Goal: Check status: Check status

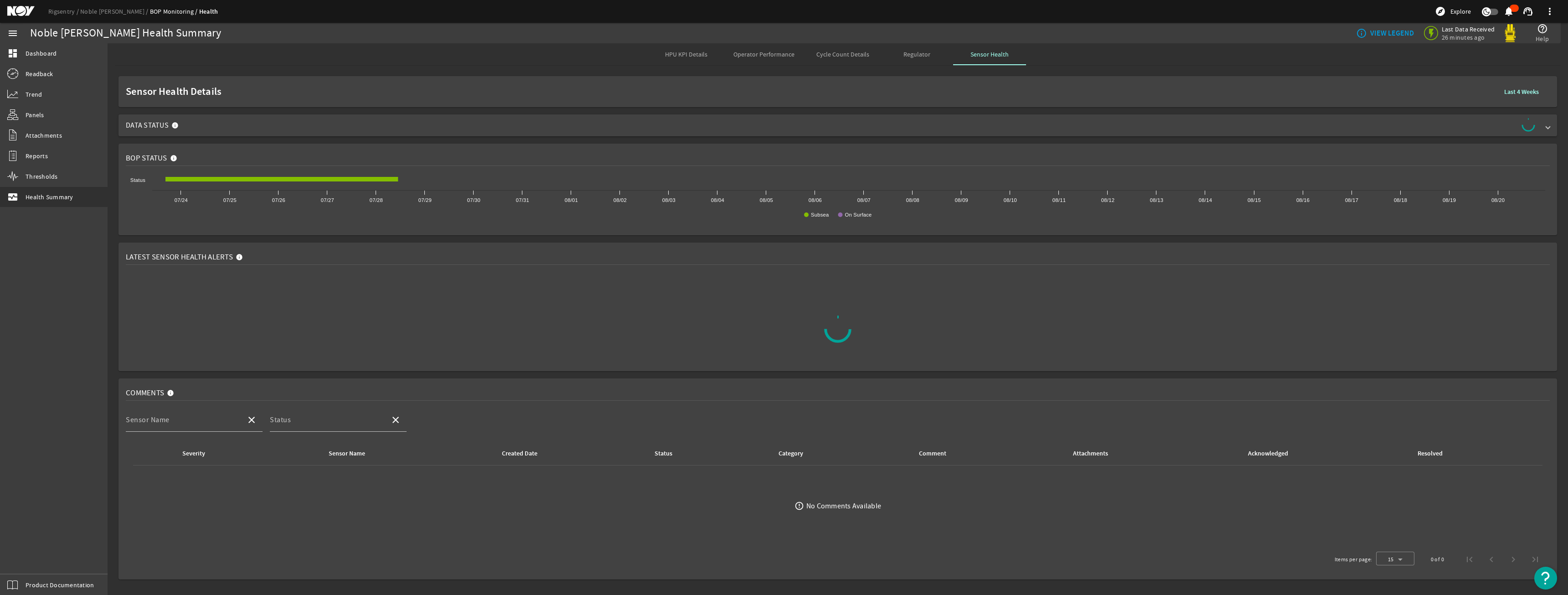
click at [879, 130] on span "Data Status" at bounding box center [836, 125] width 1421 height 15
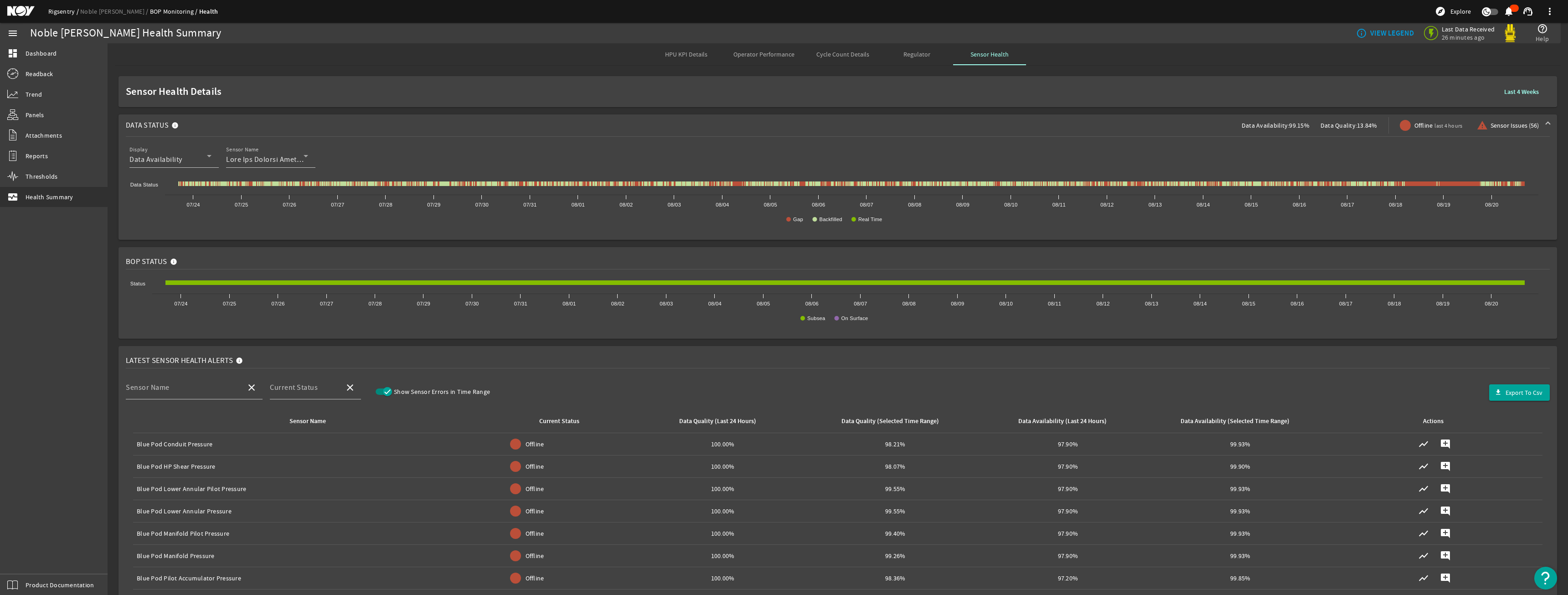
click at [72, 11] on link "Rigsentry" at bounding box center [64, 11] width 32 height 8
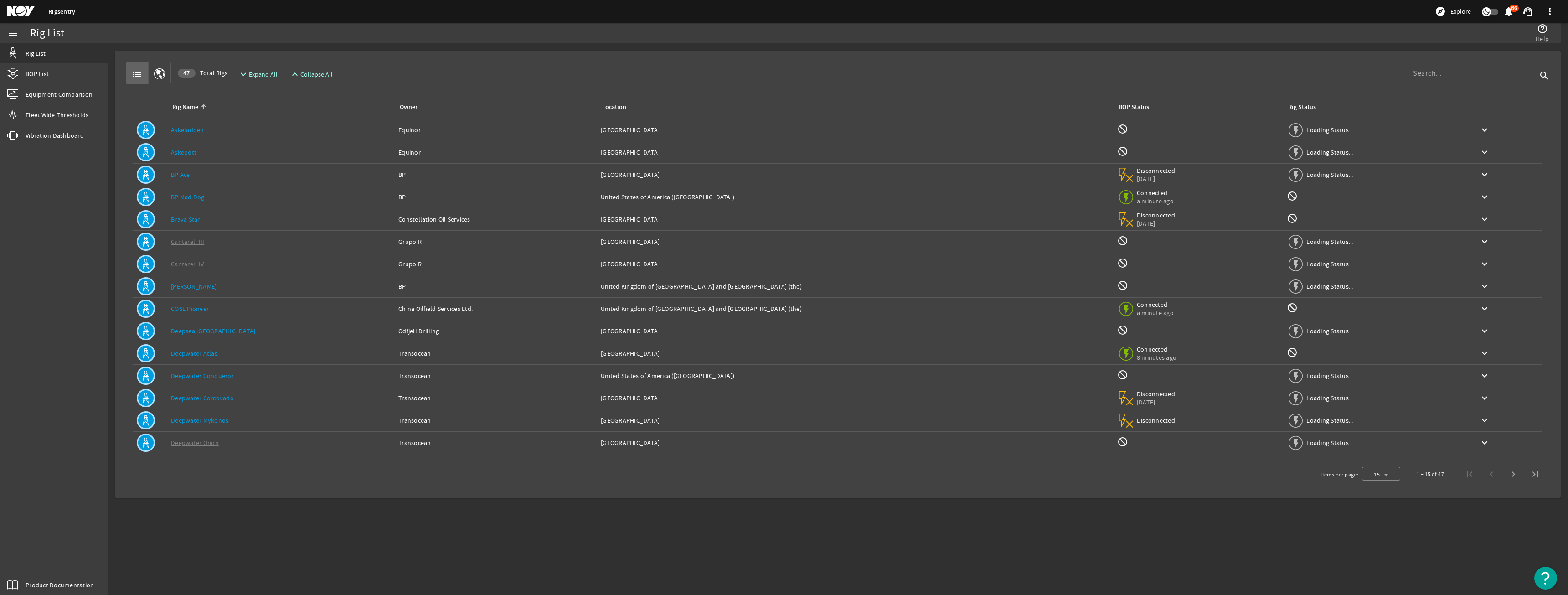
click at [430, 367] on td "Owner: Transocean" at bounding box center [496, 376] width 202 height 23
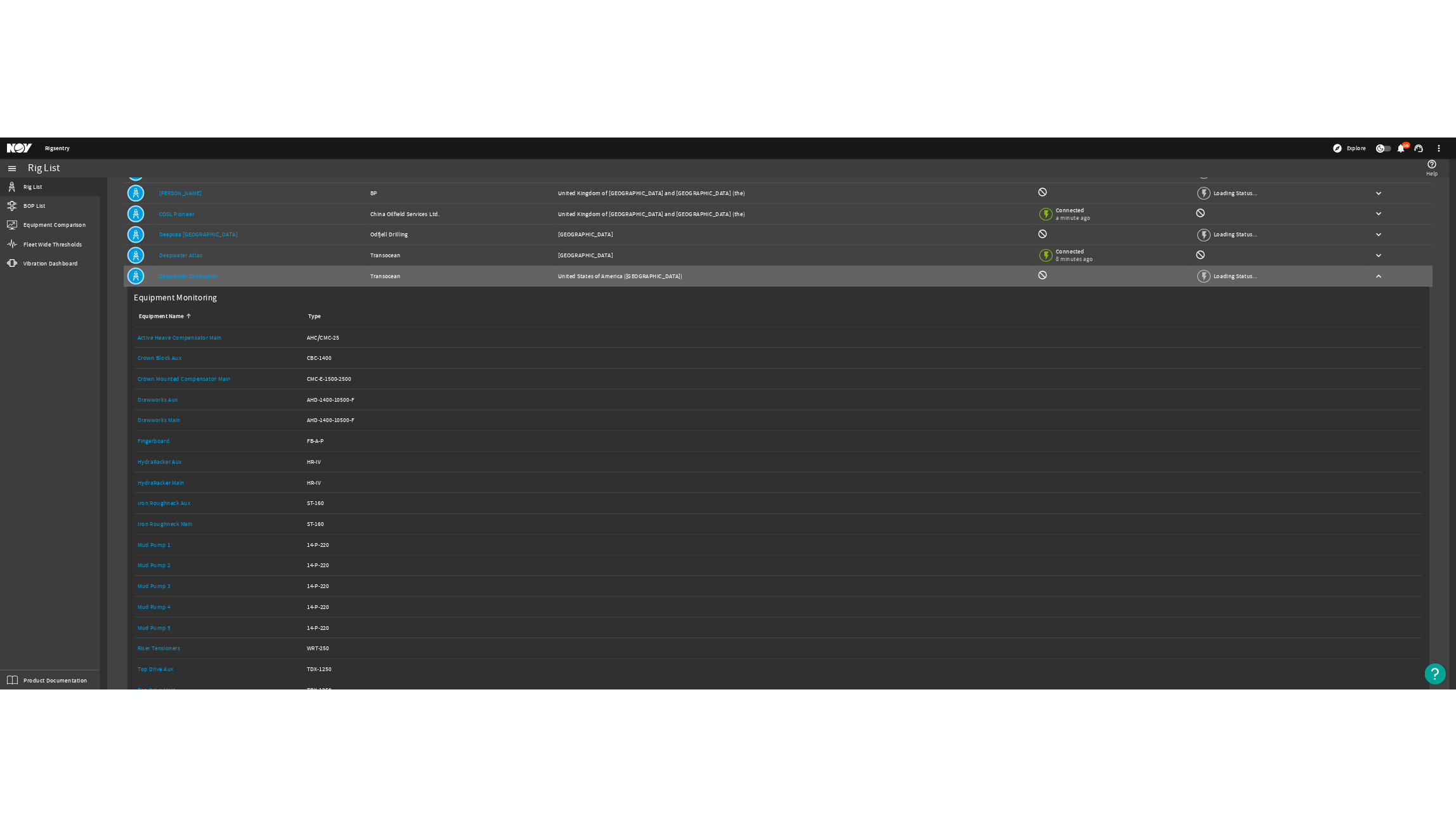
scroll to position [317, 0]
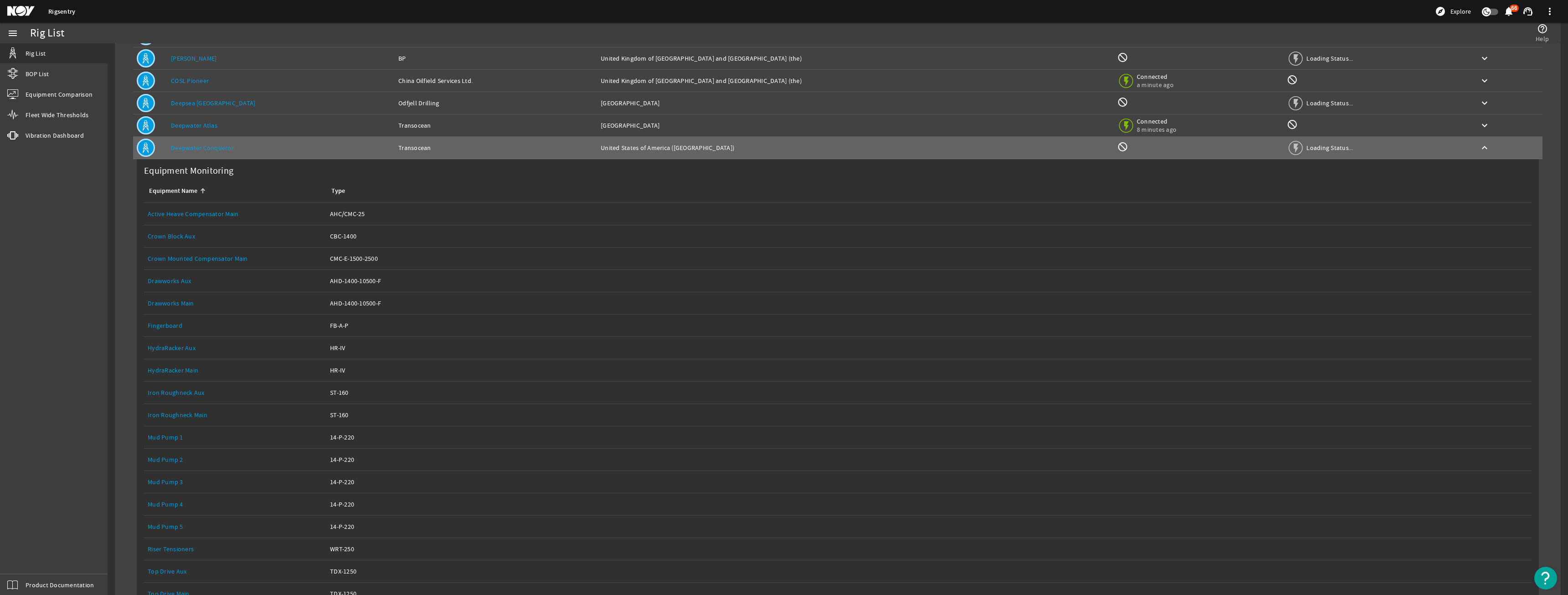
click at [182, 303] on link "Drawworks Main" at bounding box center [171, 303] width 47 height 8
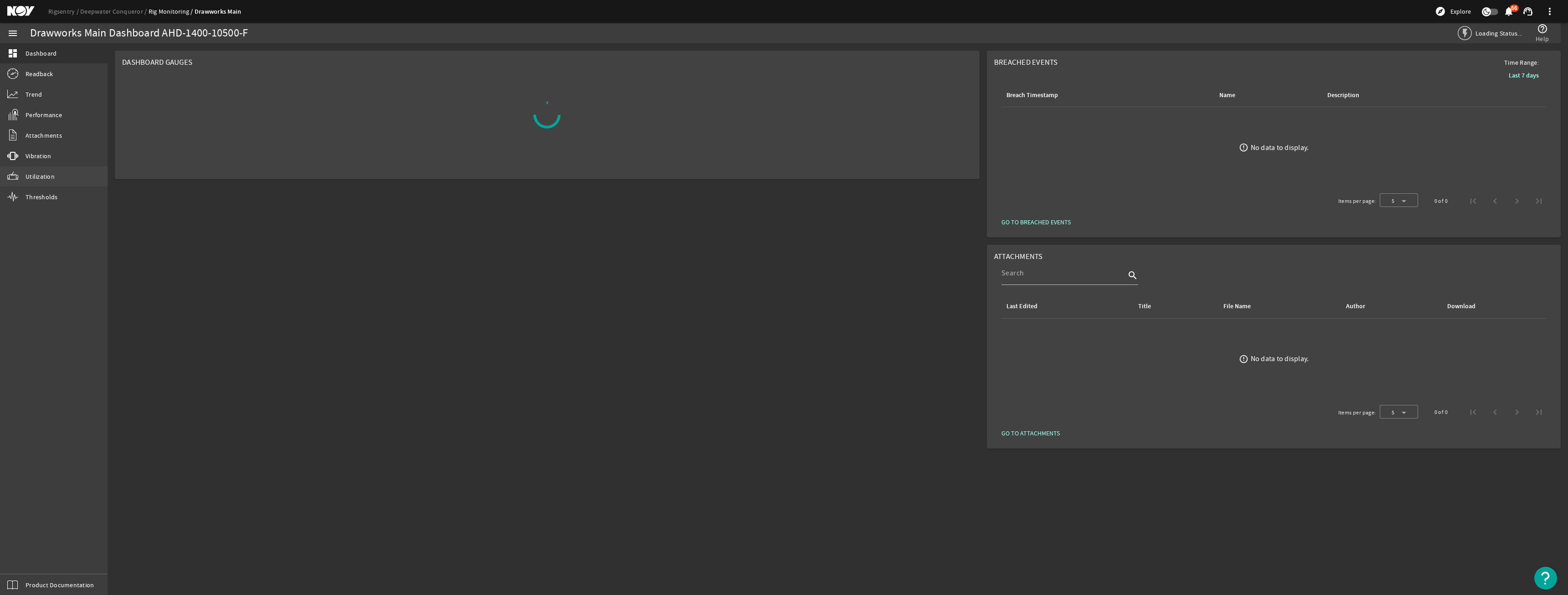
click at [81, 182] on link "Utilization" at bounding box center [54, 176] width 107 height 20
click at [79, 148] on link "vibration Vibration" at bounding box center [54, 156] width 107 height 20
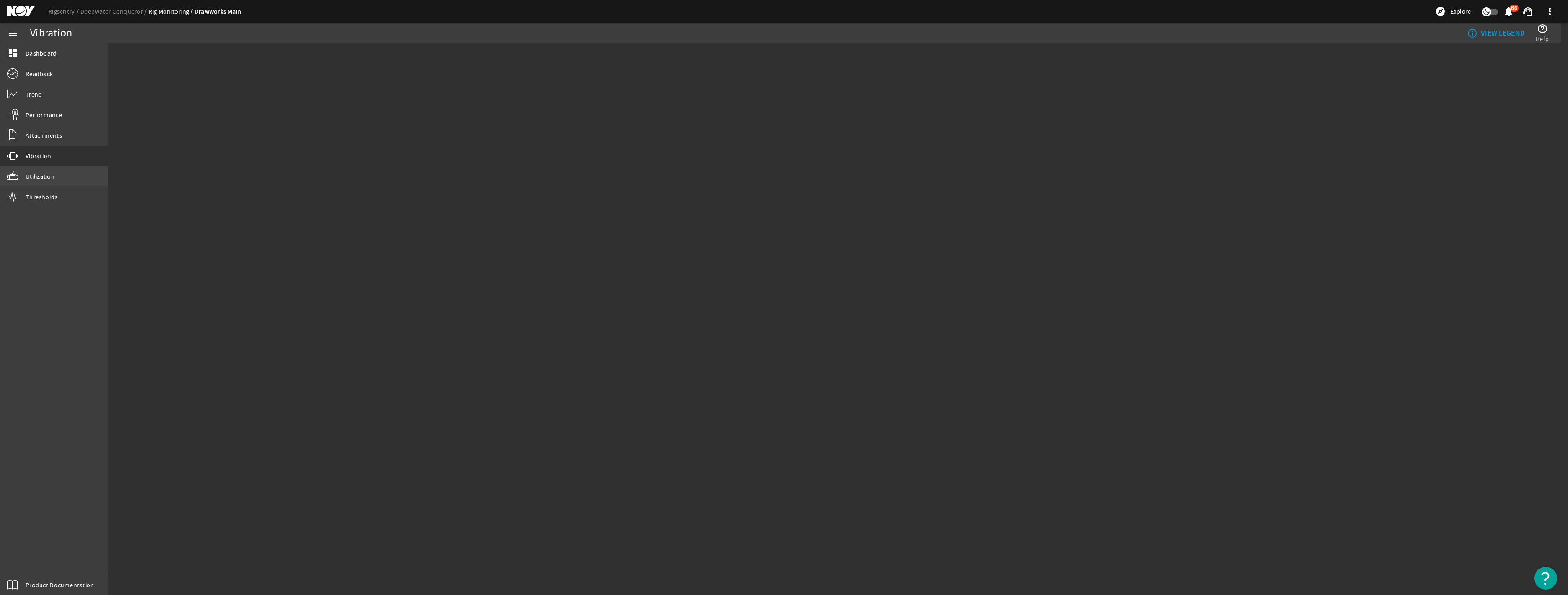
click at [67, 171] on link "Utilization" at bounding box center [54, 176] width 107 height 20
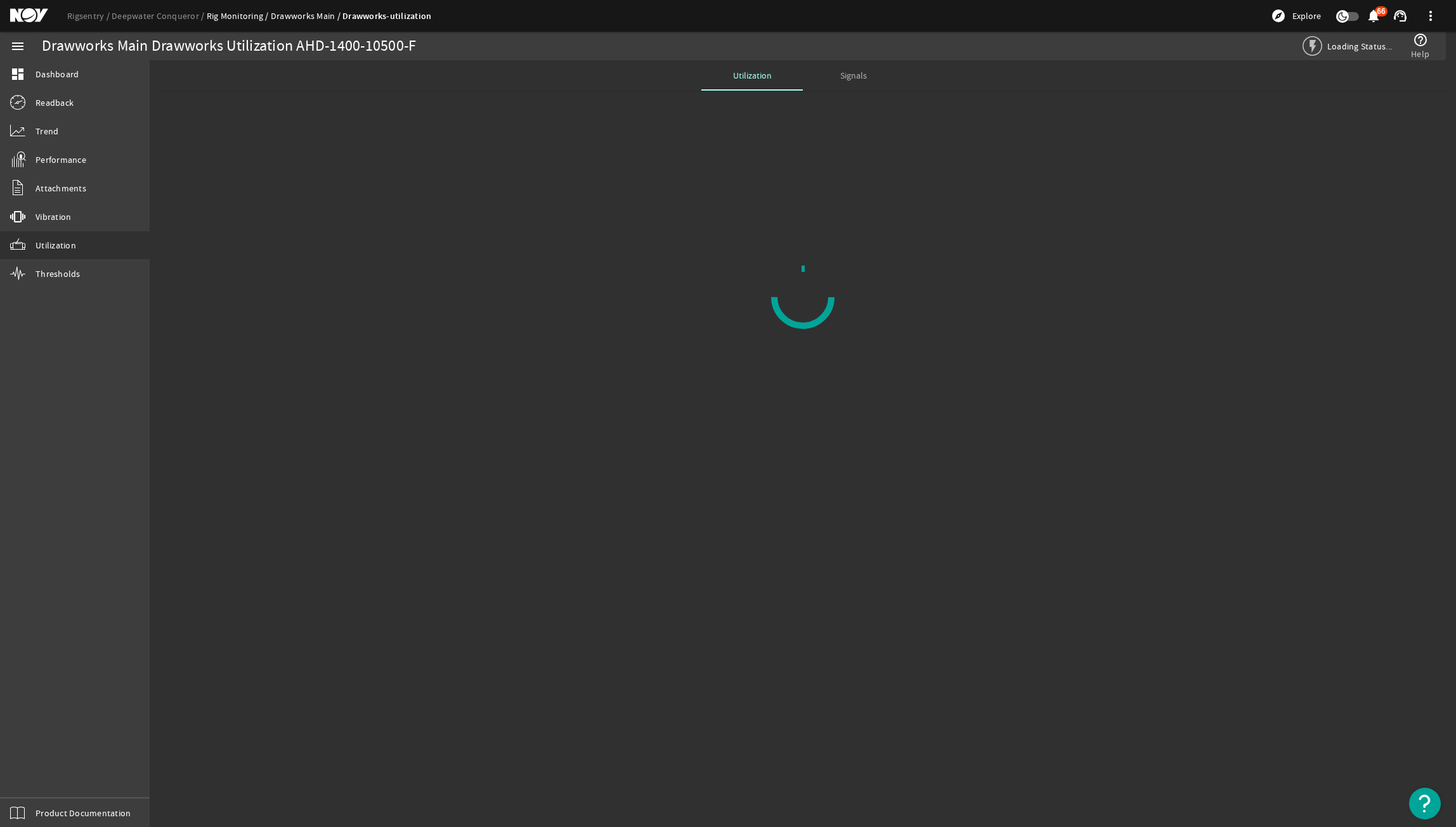
click at [1140, 472] on mat-sidenav-content "Drawworks Main Drawworks Utilization AHD-1400-10500-F Loading Status... help_ou…" at bounding box center [802, 443] width 1307 height 767
